Goal: Task Accomplishment & Management: Manage account settings

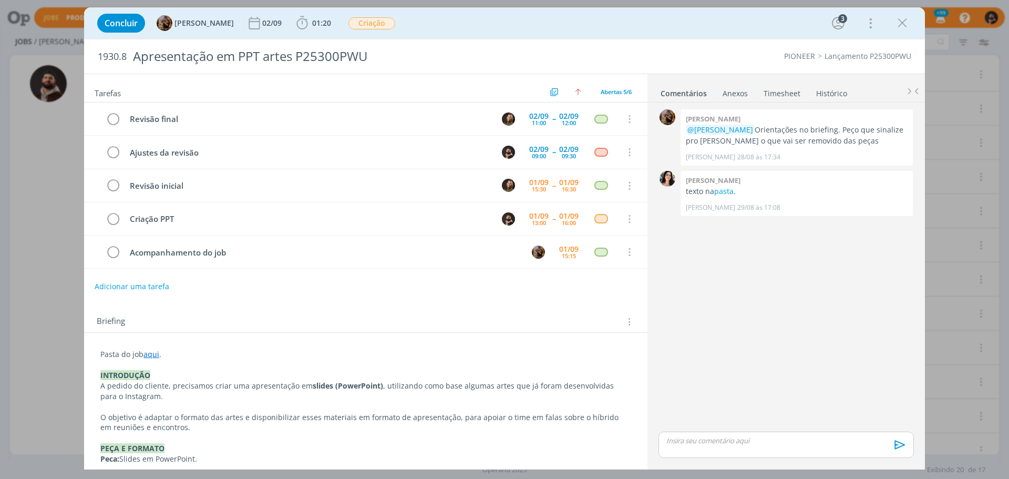
click at [886, 9] on div "Concluir [PERSON_NAME] [DATE] 01:20 Iniciar Apontar Data * [DATE] Horas * 00:00…" at bounding box center [504, 23] width 841 height 32
click at [908, 22] on icon "dialog" at bounding box center [903, 23] width 16 height 16
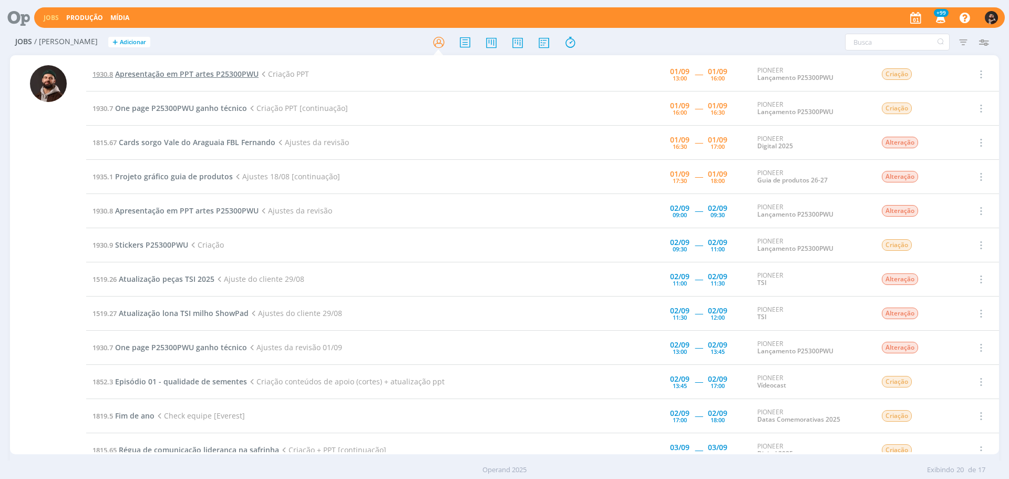
click at [197, 73] on span "Apresentação em PPT artes P25300PWU" at bounding box center [187, 74] width 144 height 10
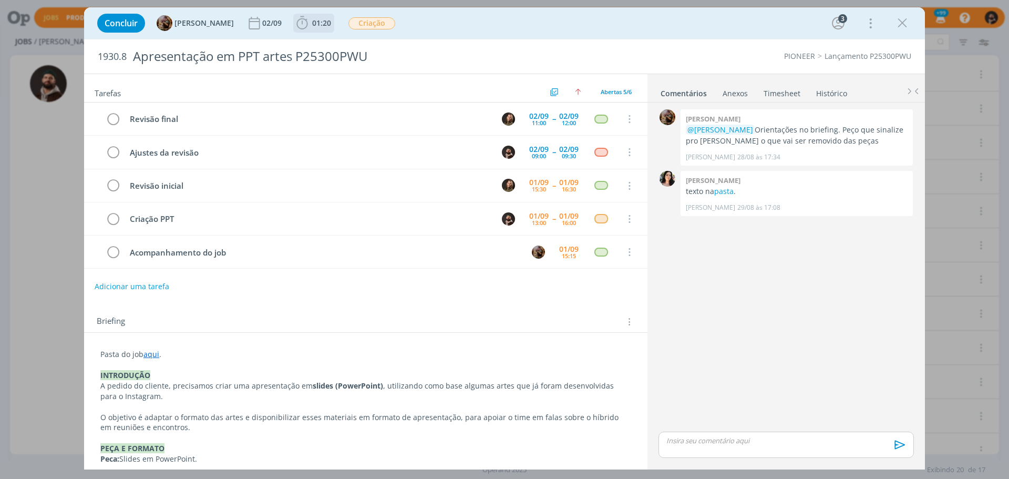
click at [331, 18] on span "01:20" at bounding box center [321, 23] width 19 height 10
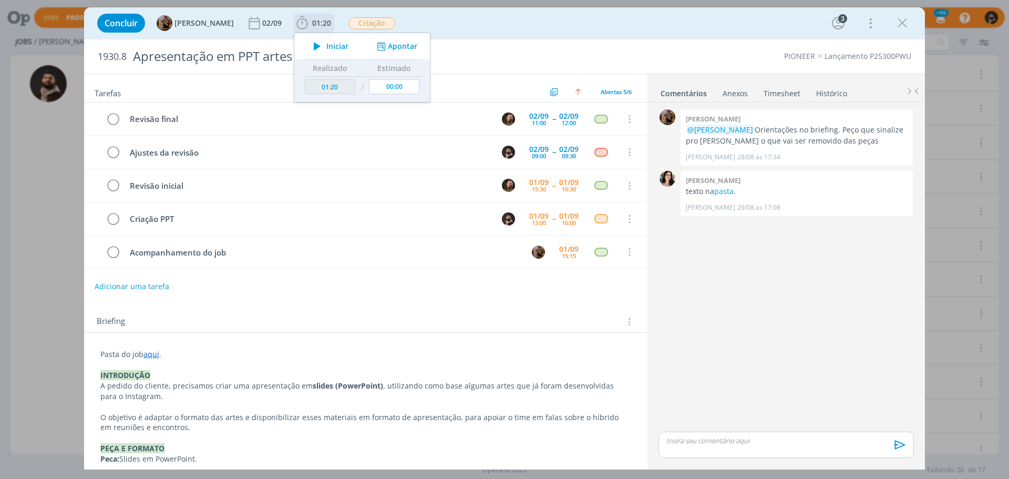
click at [344, 43] on span "Iniciar" at bounding box center [337, 46] width 22 height 7
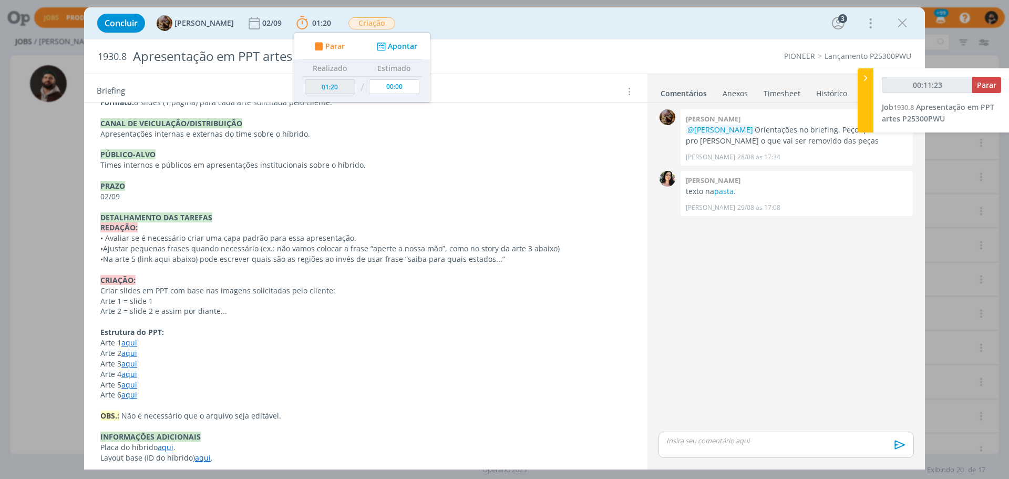
scroll to position [368, 0]
click at [132, 342] on link "aqui" at bounding box center [129, 342] width 16 height 10
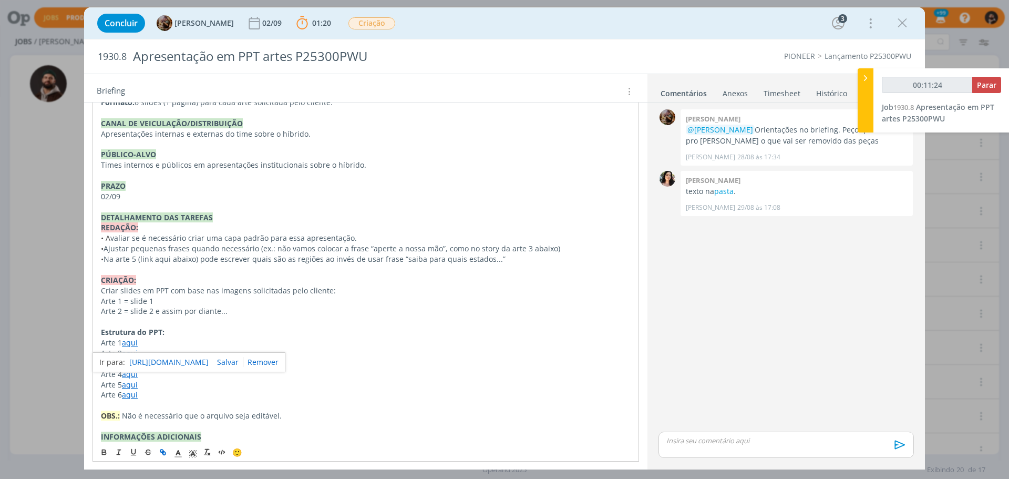
click at [193, 359] on link "[URL][DOMAIN_NAME]" at bounding box center [168, 362] width 79 height 14
click at [302, 247] on span "Ajustar pequenas frases quando necessário (ex.: não vamos colocar a frase “aper…" at bounding box center [332, 248] width 457 height 10
click at [130, 353] on link "aqui" at bounding box center [129, 353] width 16 height 10
click at [158, 372] on link "[URL][DOMAIN_NAME]" at bounding box center [168, 373] width 79 height 14
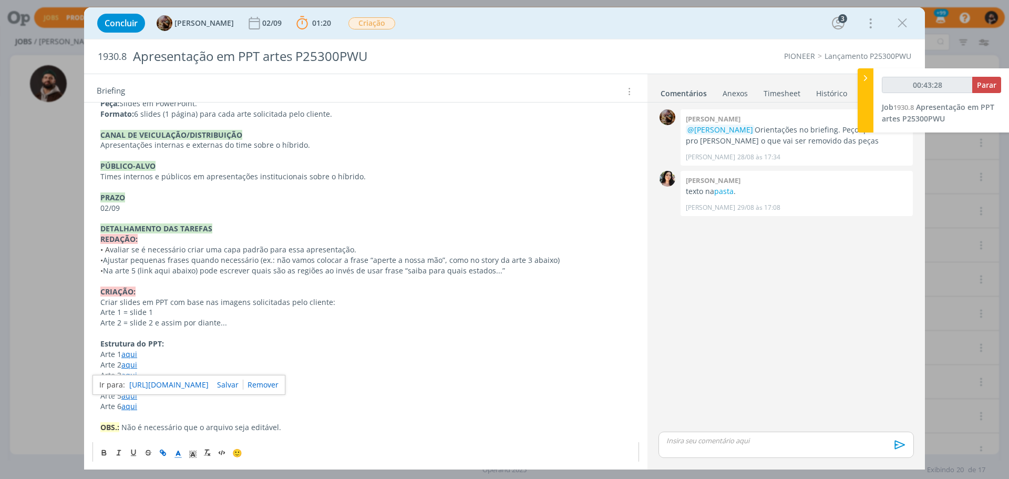
click at [194, 348] on p "Estrutura do PPT:" at bounding box center [365, 344] width 531 height 11
click at [130, 377] on link "aqui" at bounding box center [129, 375] width 16 height 10
click at [186, 395] on link "[URL][DOMAIN_NAME]" at bounding box center [168, 396] width 79 height 14
click at [199, 348] on p "Estrutura do PPT:" at bounding box center [365, 344] width 531 height 11
click at [132, 385] on link "aqui" at bounding box center [129, 386] width 16 height 10
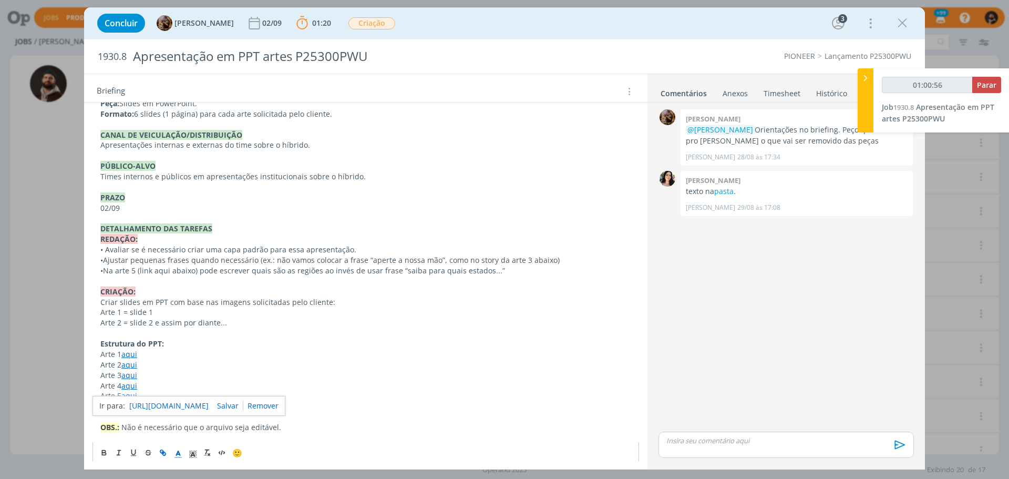
click at [167, 403] on link "[URL][DOMAIN_NAME]" at bounding box center [168, 406] width 79 height 14
click at [188, 381] on p "Arte 4 aqui" at bounding box center [365, 386] width 531 height 11
click at [127, 396] on link "aqui" at bounding box center [129, 396] width 16 height 10
click at [169, 413] on link "[URL][DOMAIN_NAME]" at bounding box center [168, 416] width 79 height 14
click at [199, 377] on p "Arte 3 aqui" at bounding box center [365, 375] width 531 height 11
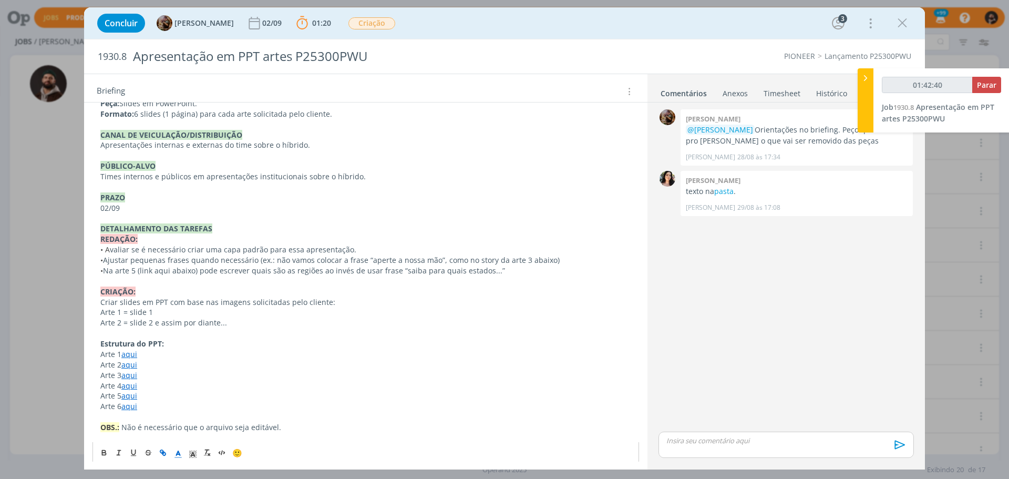
click at [131, 407] on link "aqui" at bounding box center [129, 406] width 16 height 10
click at [156, 422] on link "[URL][DOMAIN_NAME]" at bounding box center [168, 427] width 79 height 14
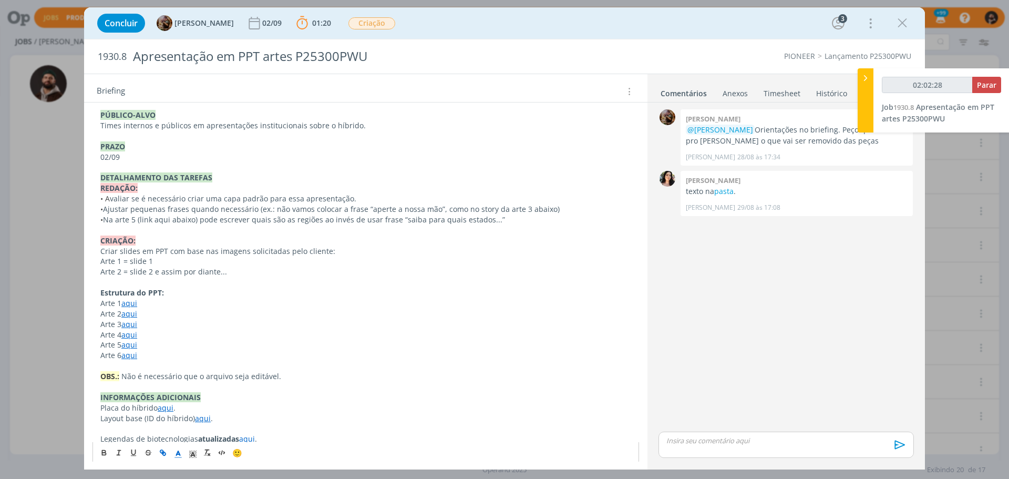
scroll to position [419, 0]
type input "02:05:08"
click at [867, 76] on icon at bounding box center [866, 78] width 11 height 11
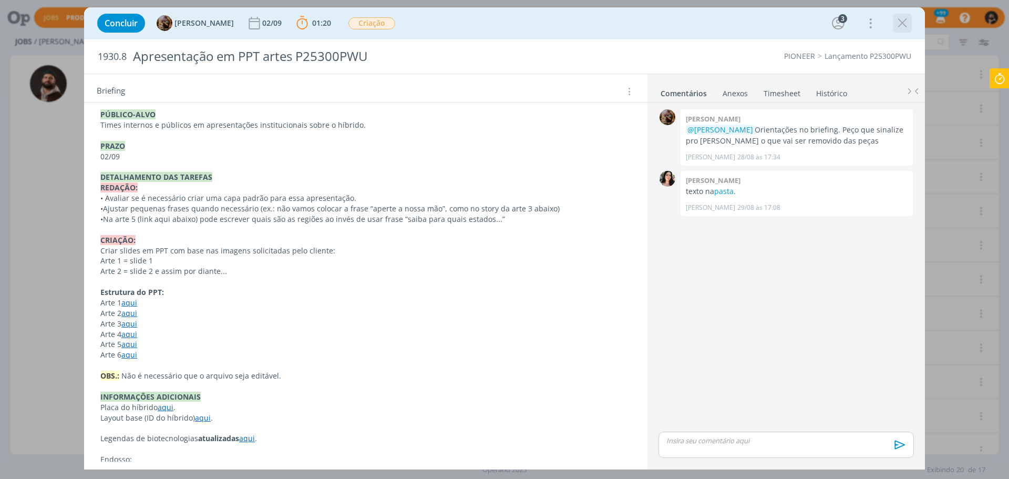
click at [906, 22] on icon "dialog" at bounding box center [903, 23] width 16 height 16
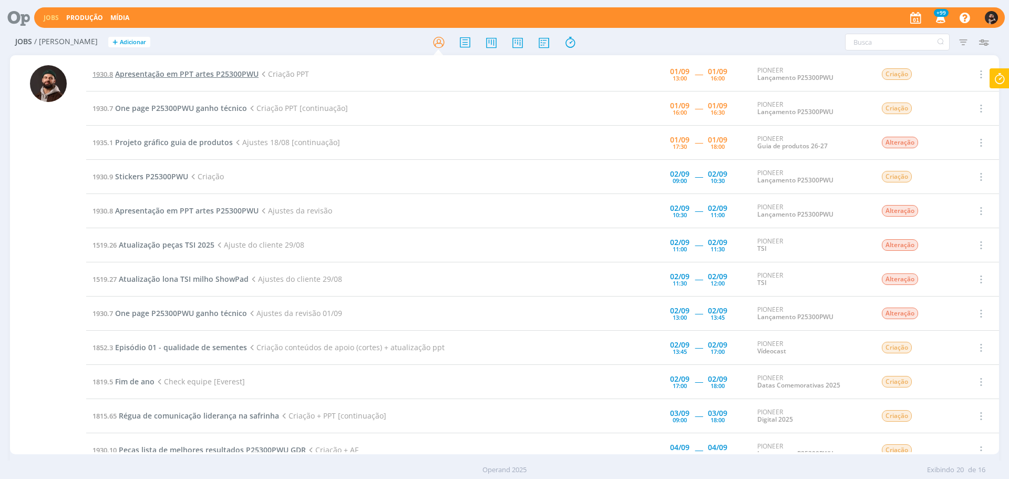
click at [242, 75] on span "Apresentação em PPT artes P25300PWU" at bounding box center [187, 74] width 144 height 10
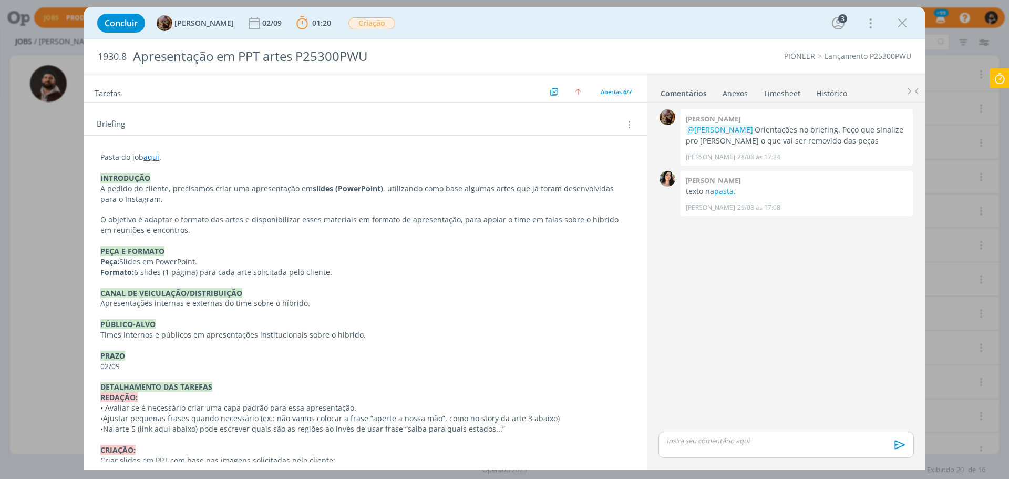
scroll to position [210, 0]
click at [905, 27] on icon "dialog" at bounding box center [903, 23] width 16 height 16
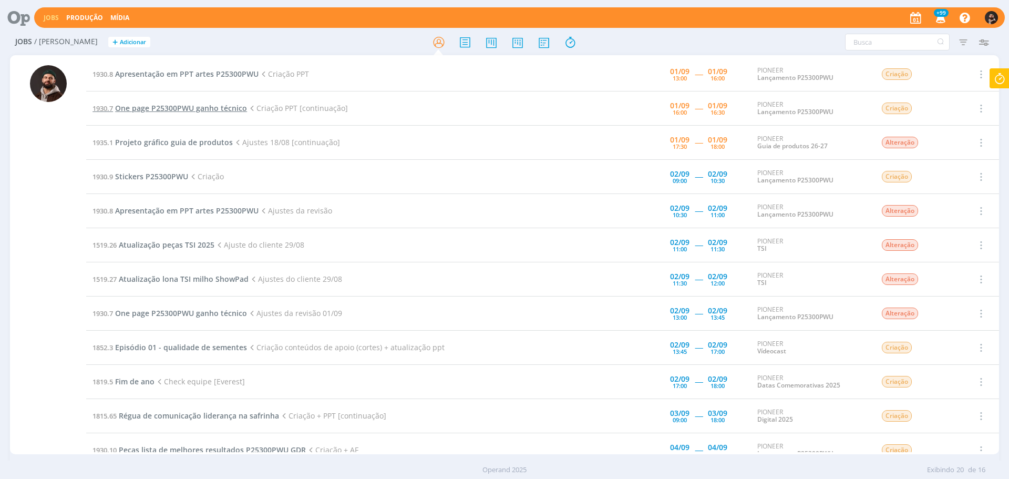
click at [148, 106] on span "One page P25300PWU ganho técnico" at bounding box center [181, 108] width 132 height 10
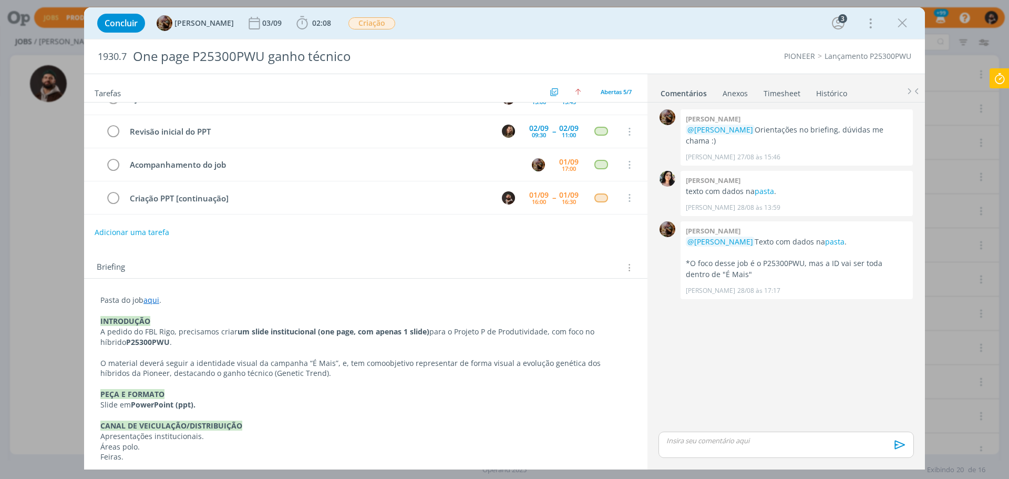
scroll to position [54, 0]
click at [804, 443] on p "dialog" at bounding box center [786, 440] width 239 height 9
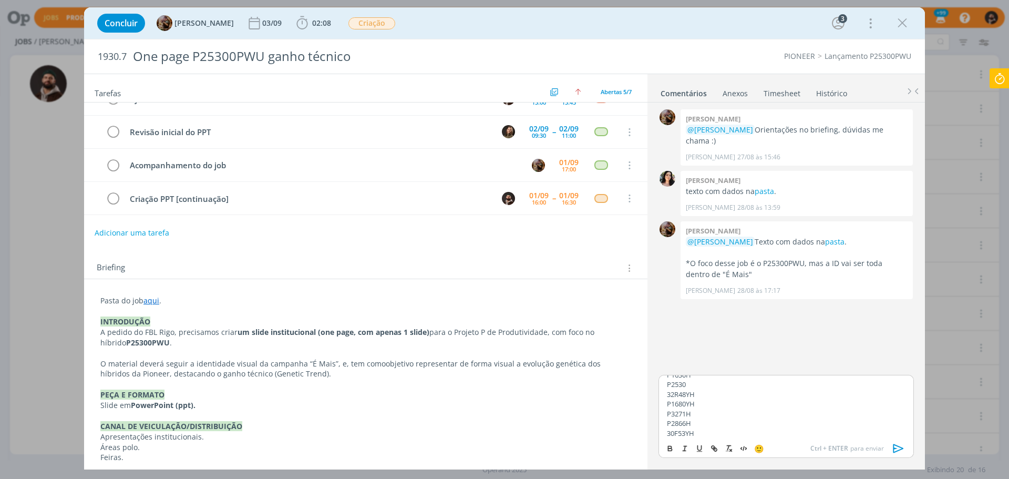
scroll to position [0, 0]
click at [897, 450] on icon "dialog" at bounding box center [899, 449] width 16 height 16
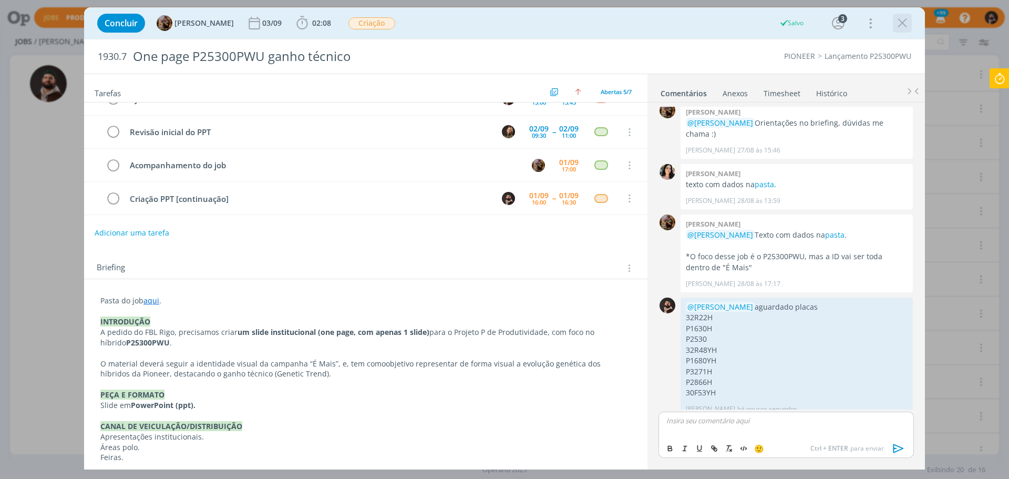
click at [901, 24] on icon "dialog" at bounding box center [903, 23] width 16 height 16
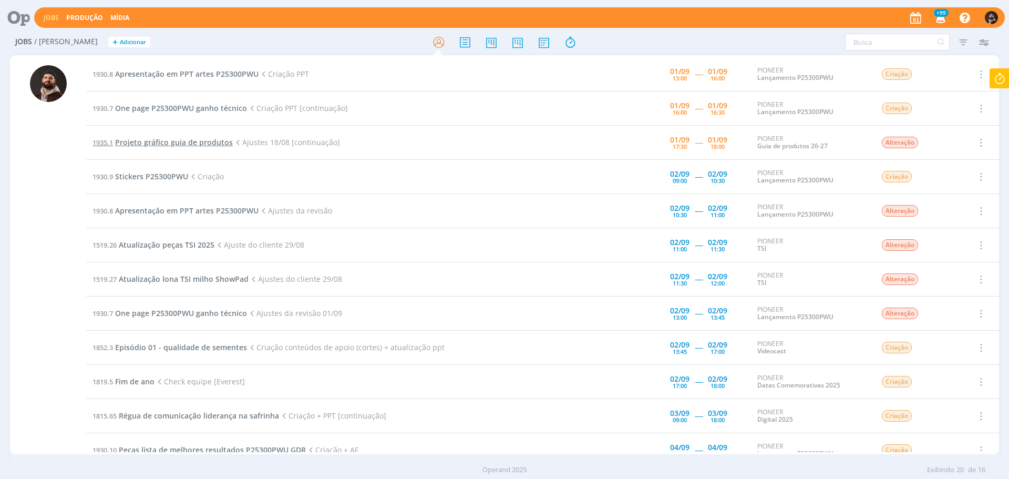
click at [208, 141] on span "Projeto gráfico guia de produtos" at bounding box center [174, 142] width 118 height 10
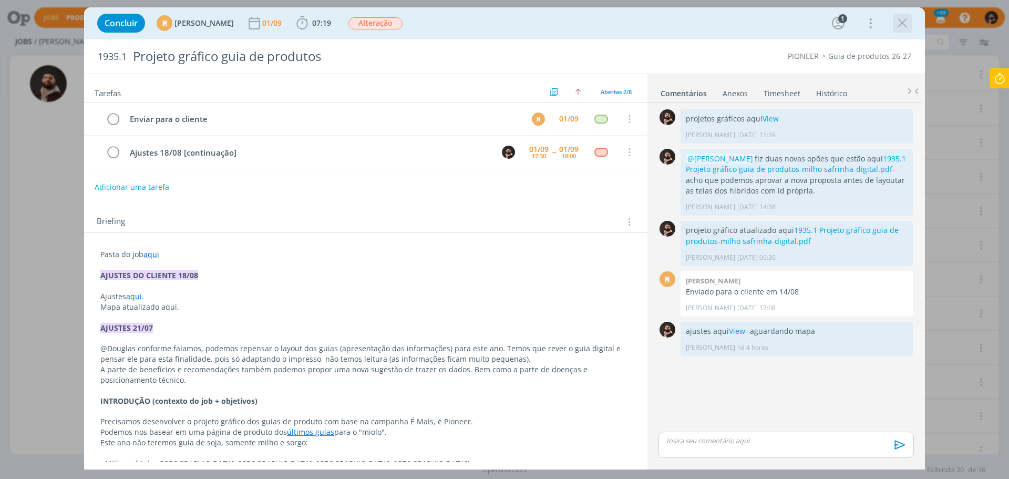
click at [903, 22] on icon "dialog" at bounding box center [903, 23] width 16 height 16
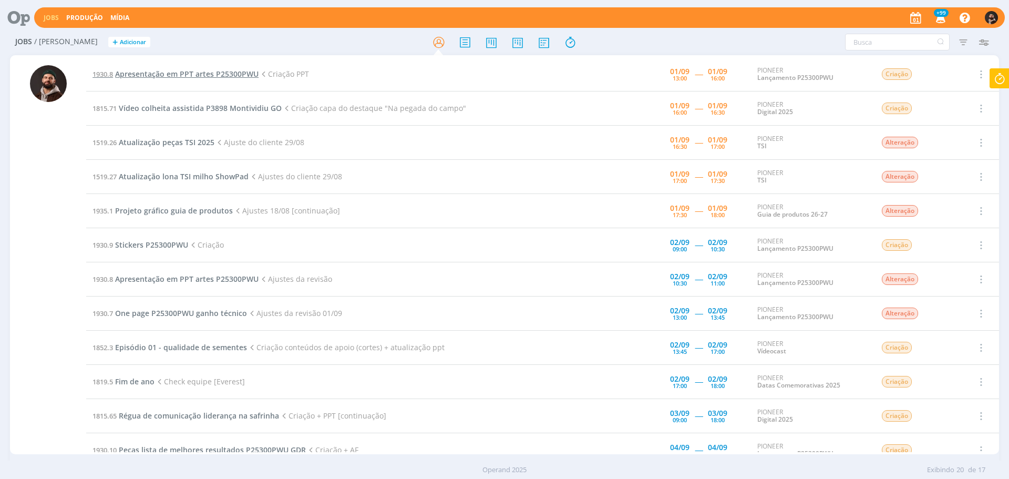
click at [245, 73] on span "Apresentação em PPT artes P25300PWU" at bounding box center [187, 74] width 144 height 10
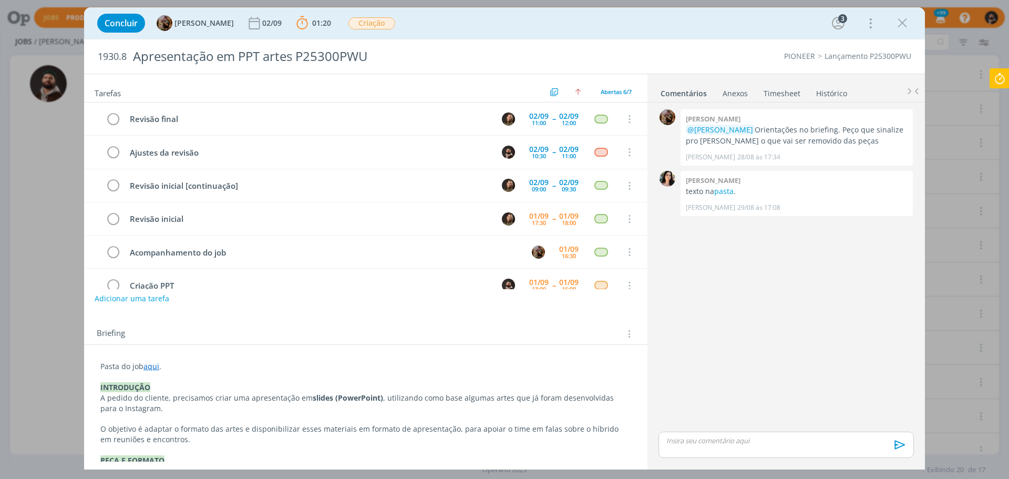
scroll to position [22, 0]
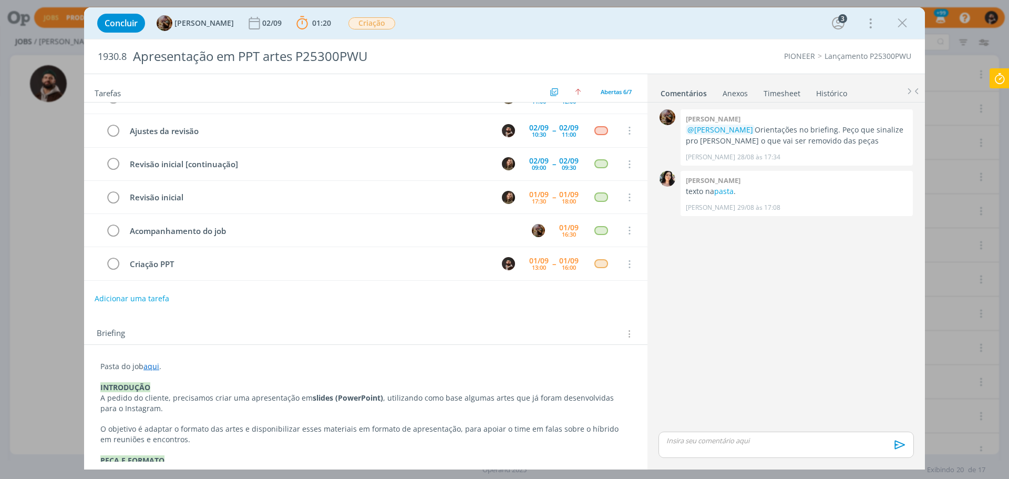
click at [788, 444] on p "dialog" at bounding box center [786, 440] width 239 height 9
click at [900, 450] on icon "dialog" at bounding box center [899, 448] width 11 height 9
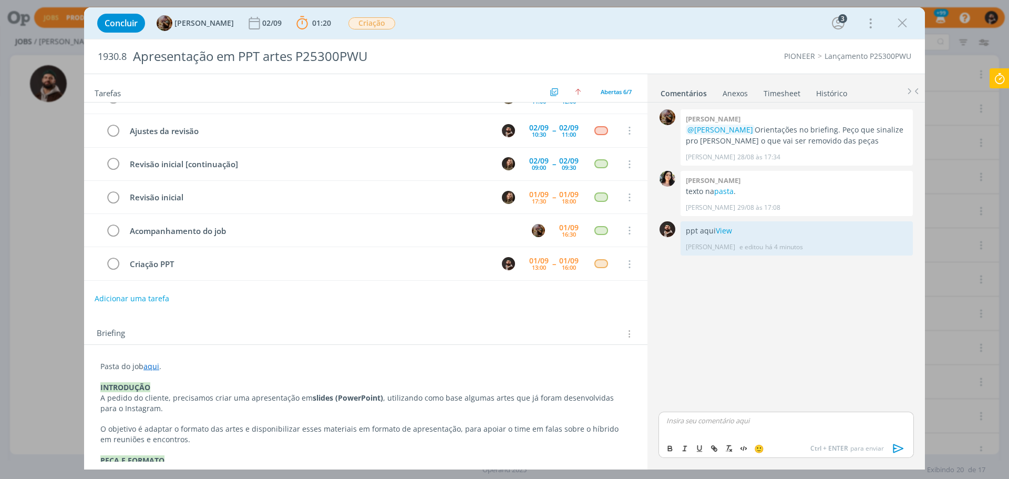
click at [993, 76] on icon at bounding box center [1000, 78] width 19 height 21
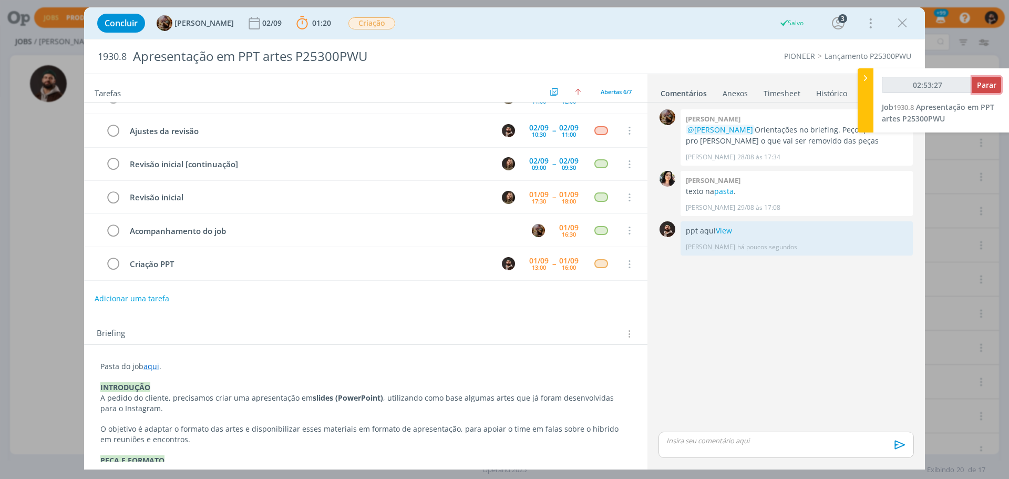
click at [985, 81] on span "Parar" at bounding box center [986, 85] width 19 height 10
click at [977, 83] on button "Parar" at bounding box center [987, 85] width 29 height 16
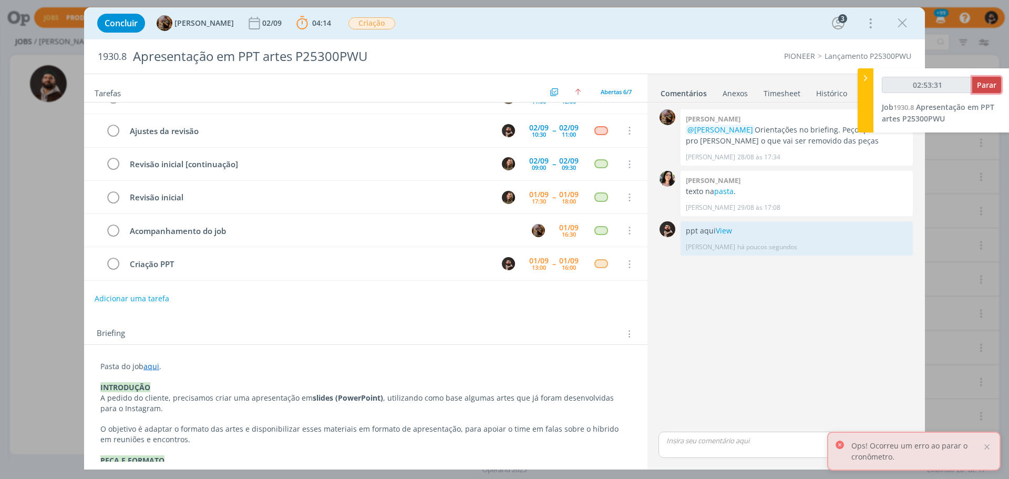
click at [996, 87] on span "Parar" at bounding box center [986, 85] width 19 height 10
type input "02:54:00"
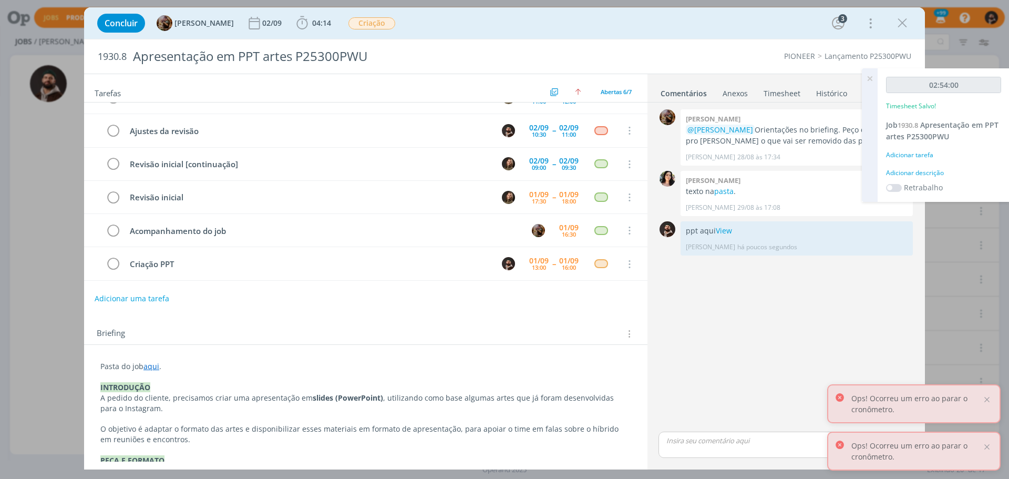
click at [936, 171] on div "Adicionar descrição" at bounding box center [943, 172] width 115 height 9
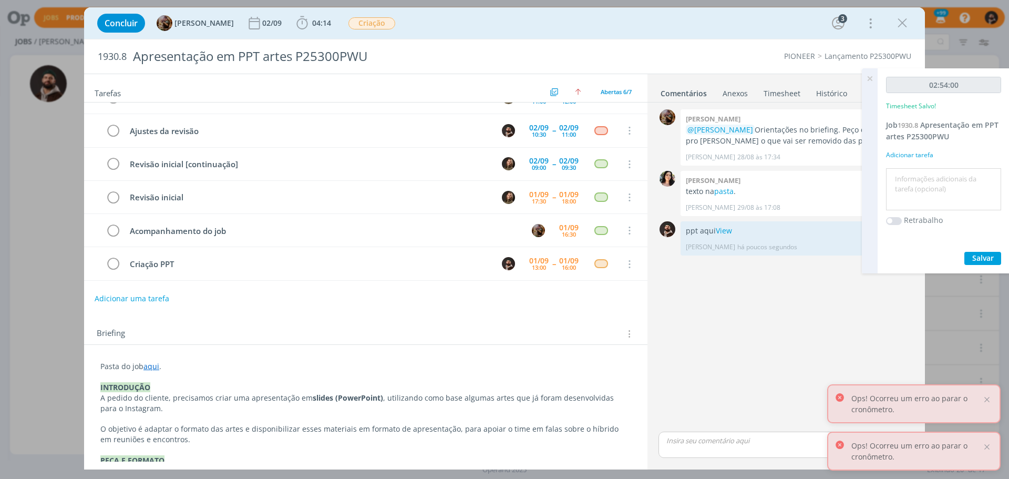
click at [935, 171] on textarea at bounding box center [944, 189] width 110 height 37
type textarea "criação"
click at [986, 255] on span "Salvar" at bounding box center [984, 258] width 22 height 10
click at [111, 262] on icon "dialog" at bounding box center [113, 265] width 15 height 16
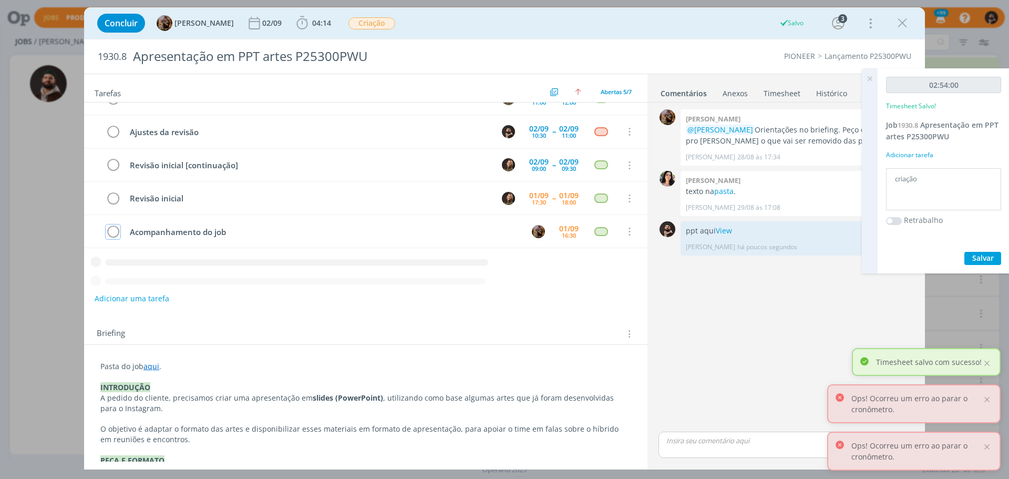
scroll to position [0, 0]
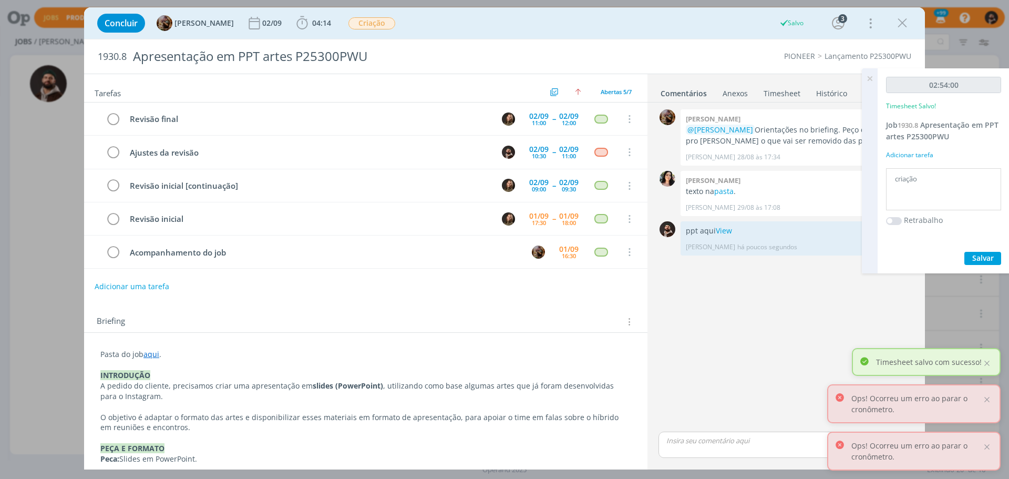
click at [870, 78] on icon at bounding box center [870, 78] width 19 height 21
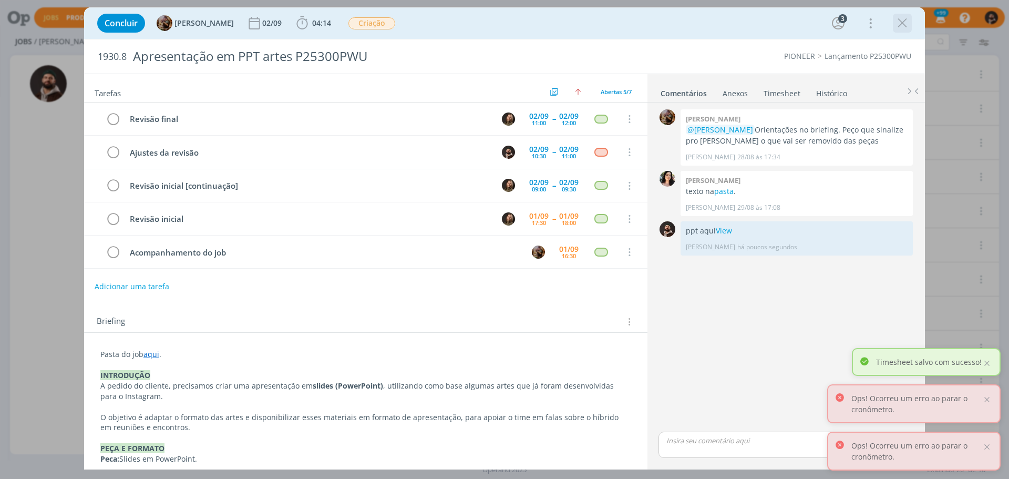
click at [910, 21] on icon "dialog" at bounding box center [903, 23] width 16 height 16
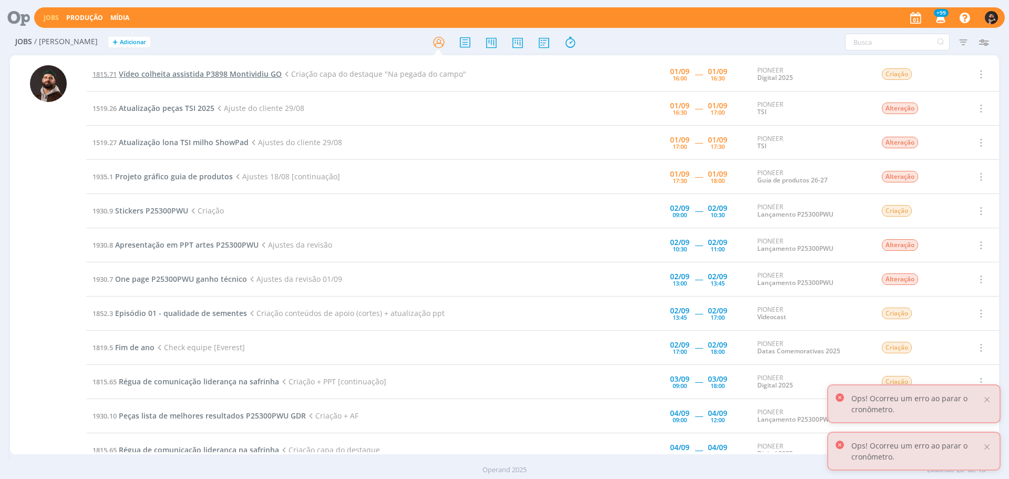
click at [220, 70] on span "Vídeo colheita assistida P3898 Montividiu GO" at bounding box center [200, 74] width 163 height 10
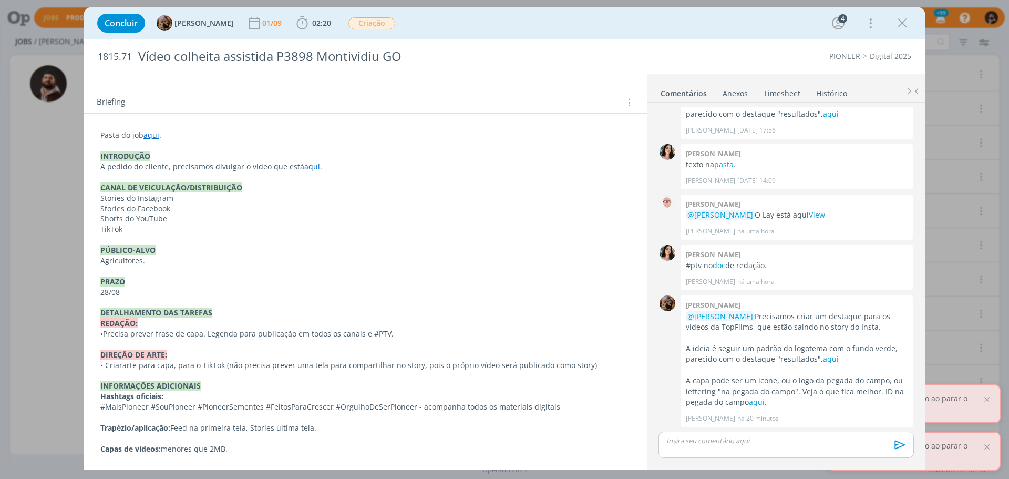
scroll to position [140, 0]
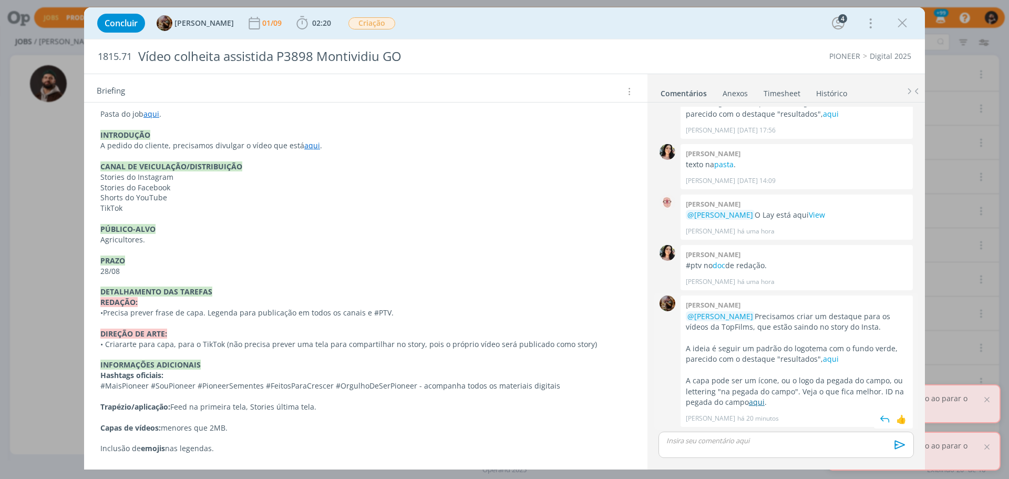
click at [753, 400] on link "aqui" at bounding box center [757, 402] width 16 height 10
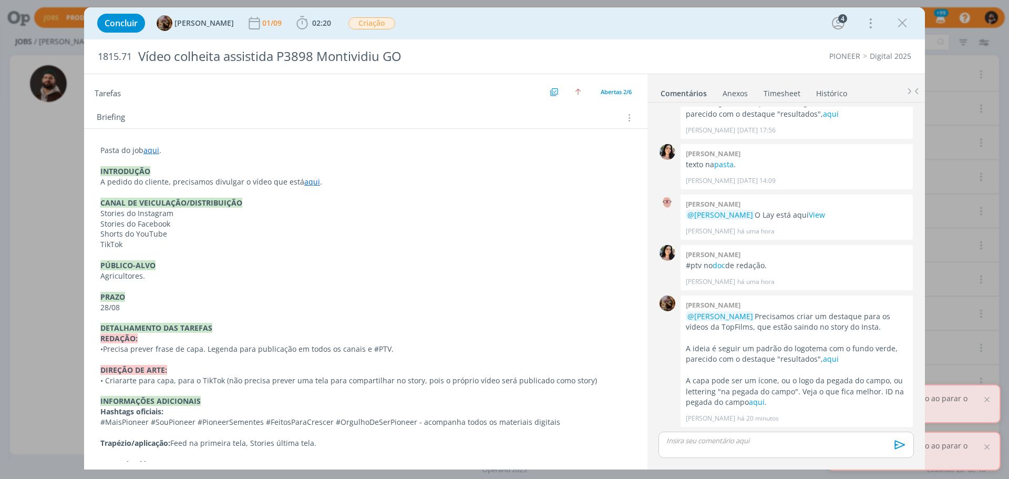
scroll to position [105, 0]
click at [817, 443] on p "dialog" at bounding box center [786, 440] width 239 height 9
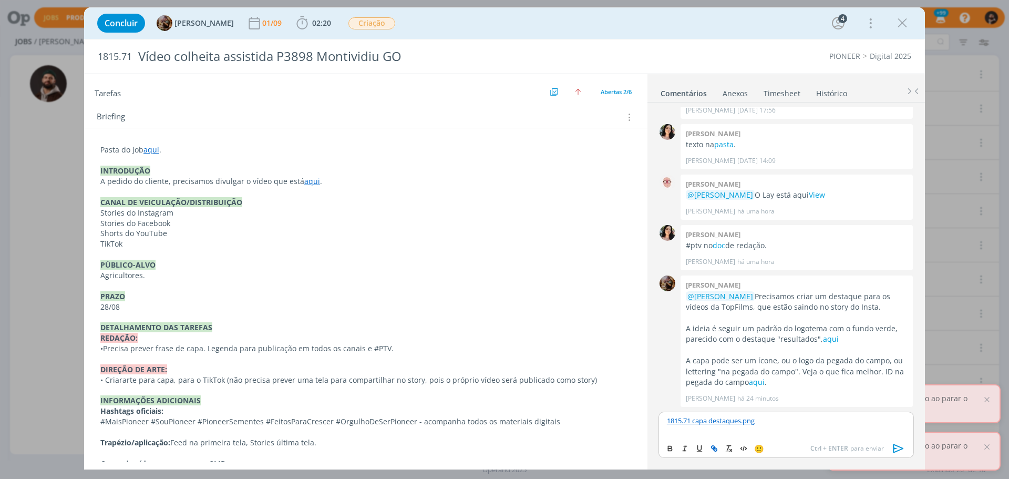
click at [896, 448] on icon "dialog" at bounding box center [899, 448] width 11 height 9
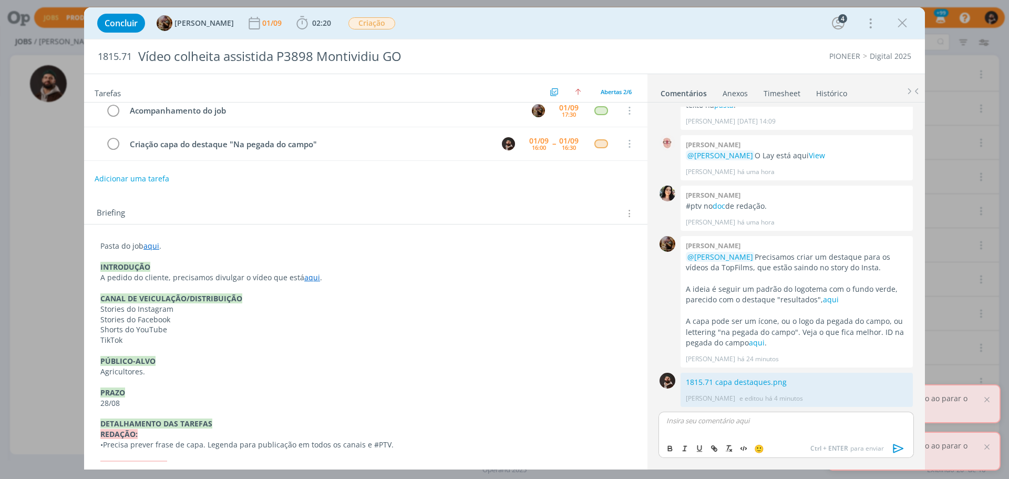
scroll to position [0, 0]
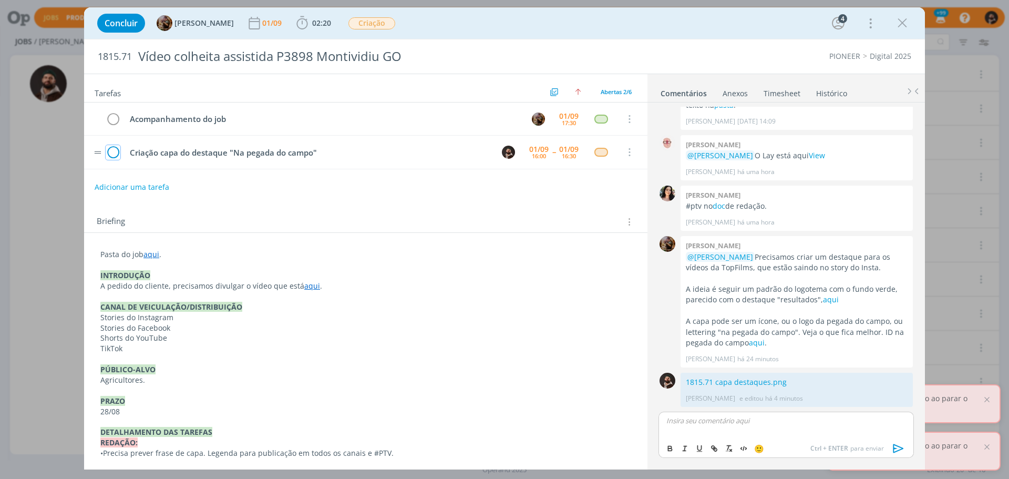
click at [111, 152] on icon "dialog" at bounding box center [113, 153] width 15 height 16
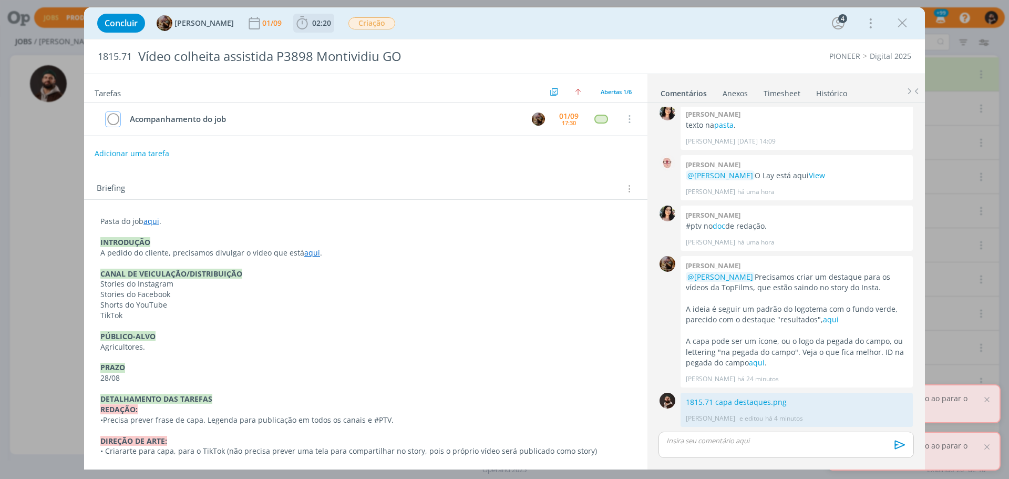
click at [330, 20] on span "02:20" at bounding box center [321, 23] width 19 height 10
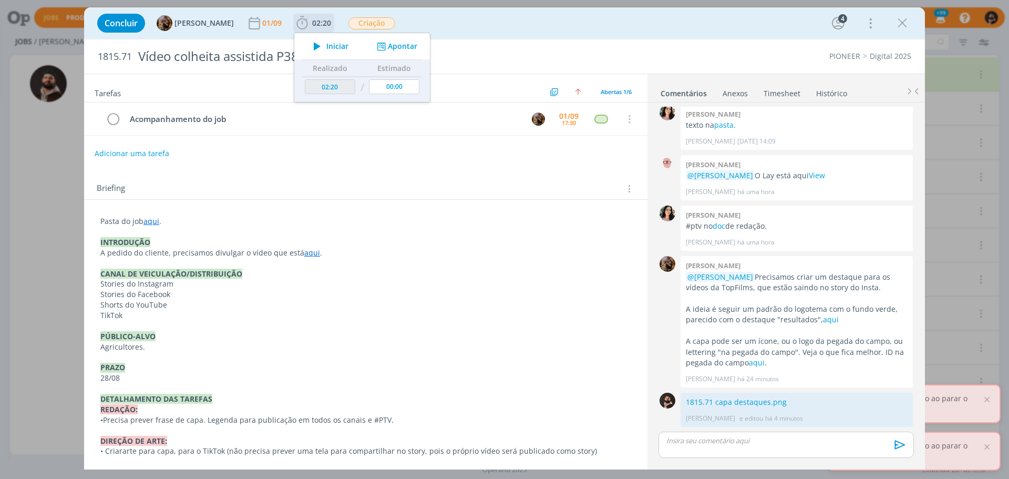
click at [410, 50] on button "Apontar" at bounding box center [396, 46] width 44 height 11
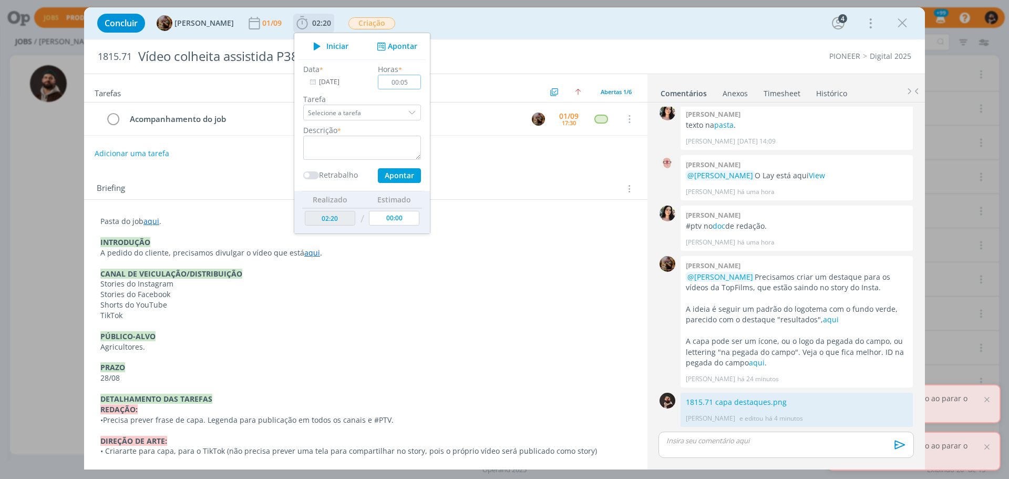
type input "00:05"
click at [365, 138] on textarea "dialog" at bounding box center [362, 148] width 118 height 24
type textarea "criação capa destaque"
click at [422, 164] on div "Data * [DATE] Horas * 00:05 Tarefa Selecione a tarefa Descrição * criação capa …" at bounding box center [362, 123] width 128 height 119
click at [415, 171] on button "Apontar" at bounding box center [399, 175] width 43 height 15
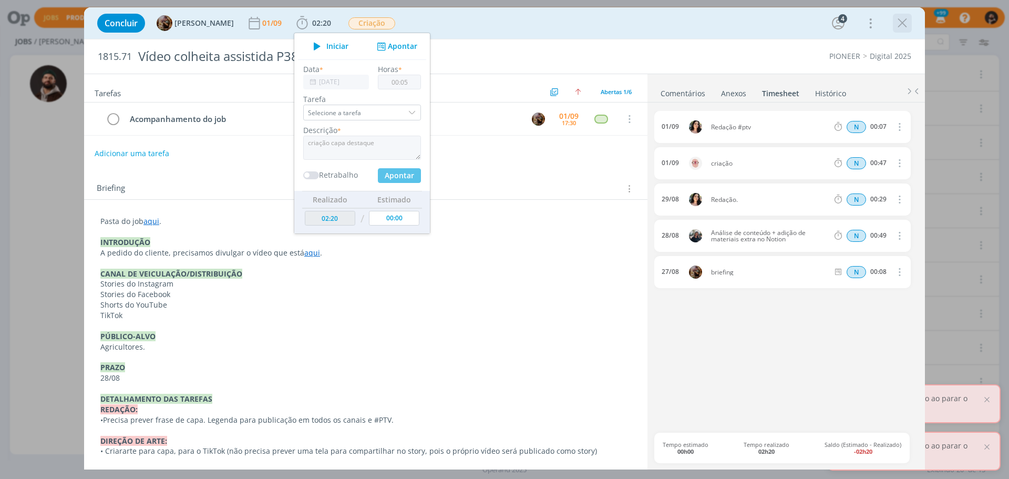
click at [905, 25] on icon "dialog" at bounding box center [903, 23] width 16 height 16
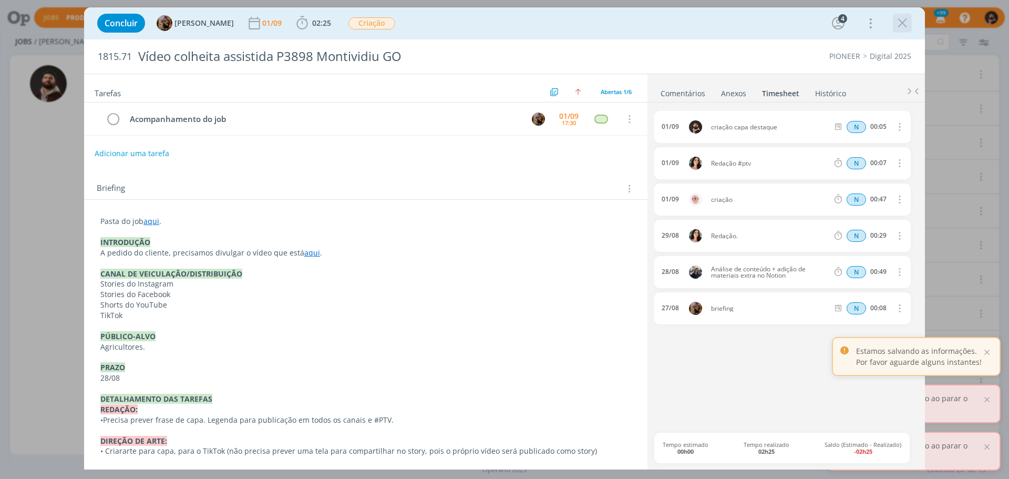
click at [905, 21] on icon "dialog" at bounding box center [903, 23] width 16 height 16
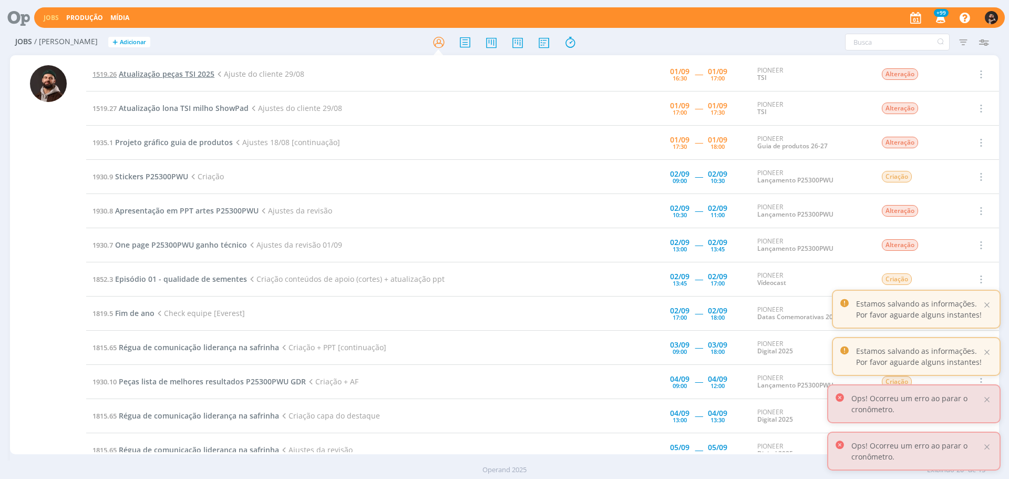
click at [170, 73] on span "Atualização peças TSI 2025" at bounding box center [167, 74] width 96 height 10
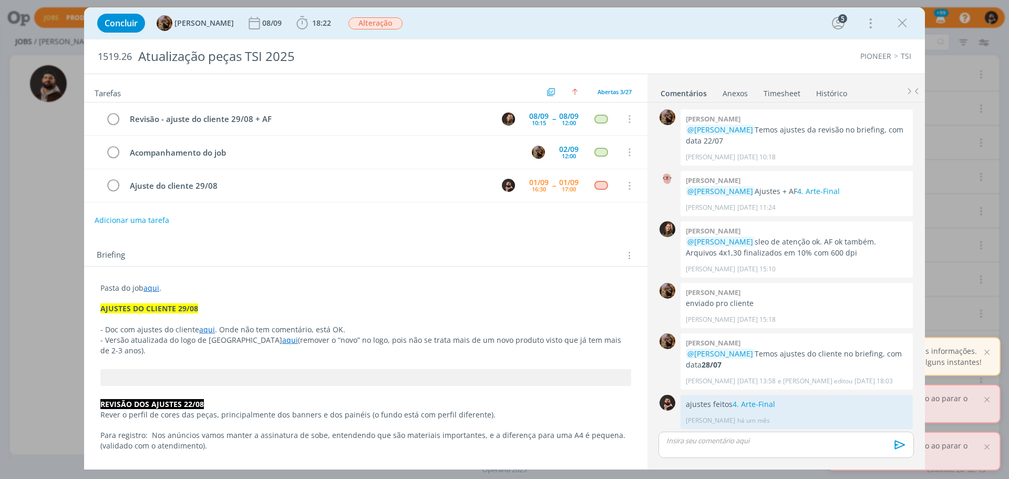
scroll to position [838, 0]
